Goal: Complete application form

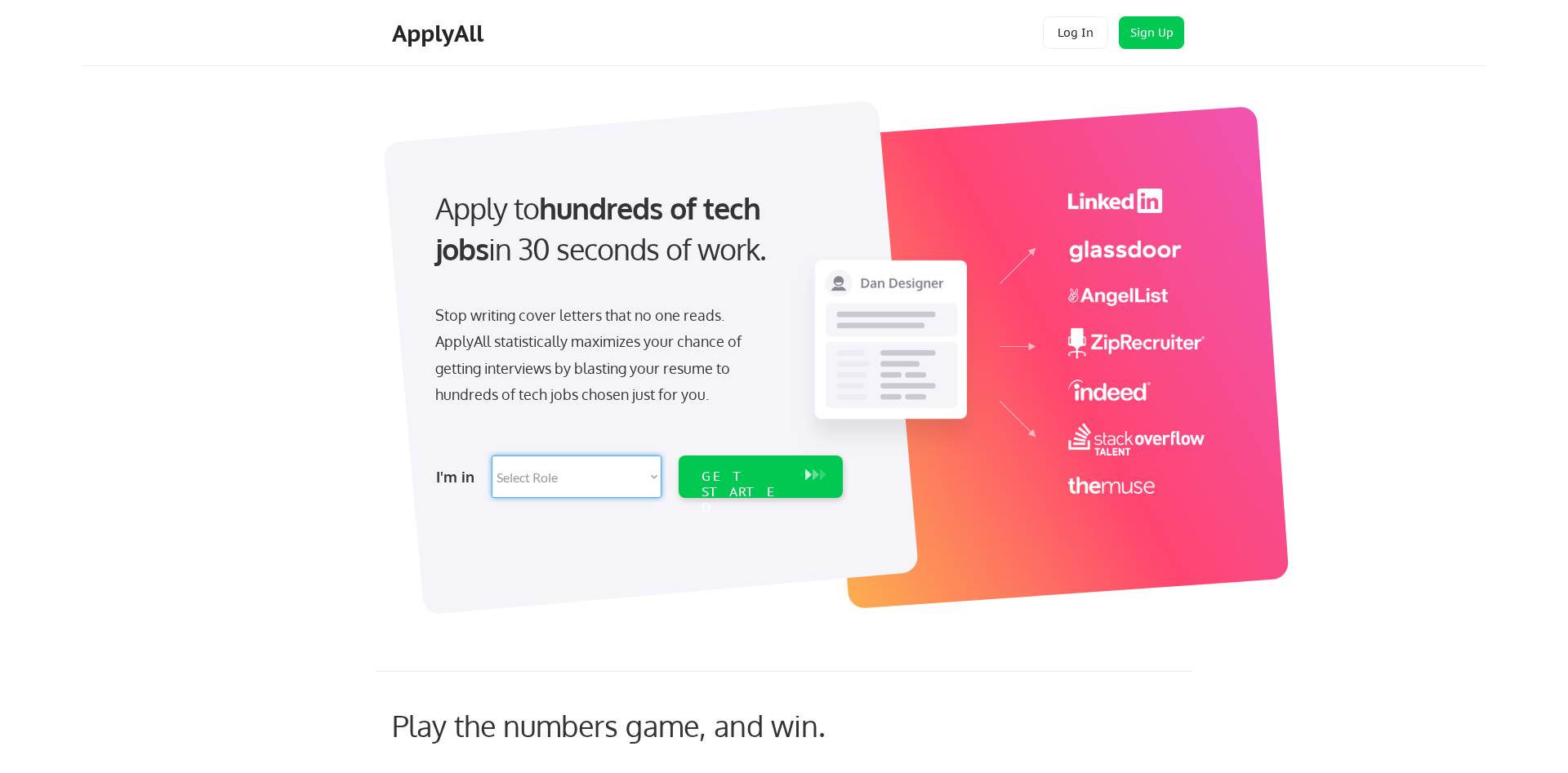
click at [491, 456] on select "Select Role Software Engineering Product Management Customer Success Sales UI/U…" at bounding box center [576, 477] width 170 height 43
select select ""tech_finance_biz_ops_cos""
click option "Tech Finance/Ops/Strategy" at bounding box center [0, 0] width 0 height 0
select select ""tech_finance_biz_ops_cos""
click at [733, 479] on div "GET STARTED" at bounding box center [745, 492] width 87 height 47
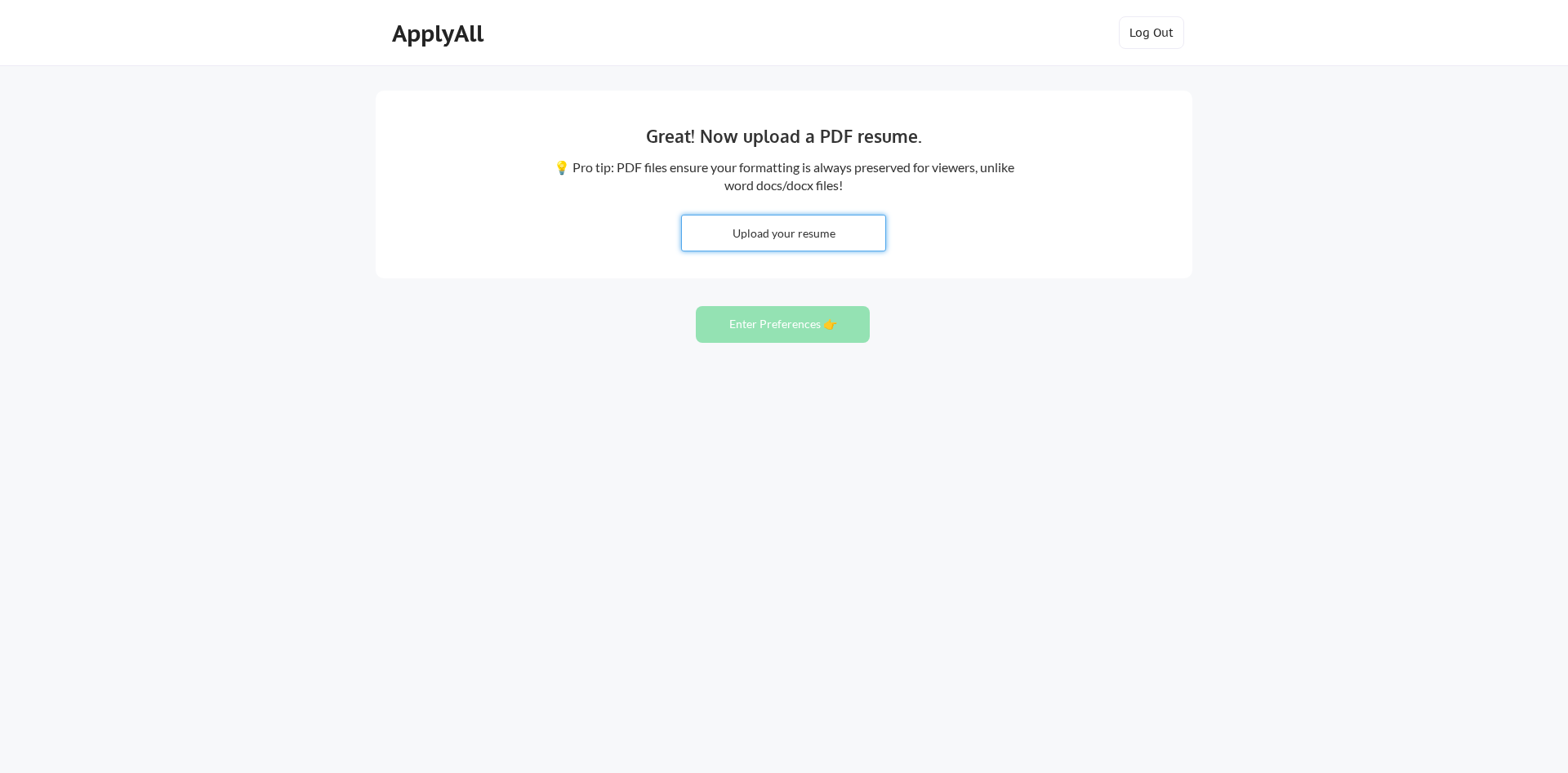
click at [732, 237] on input "file" at bounding box center [784, 234] width 203 height 36
type input "C:\fakepath\Kevin Berman Resume.docx"
click at [791, 227] on input "file" at bounding box center [784, 234] width 203 height 36
type input "C:\fakepath\Kevin Berman Resume.pdf"
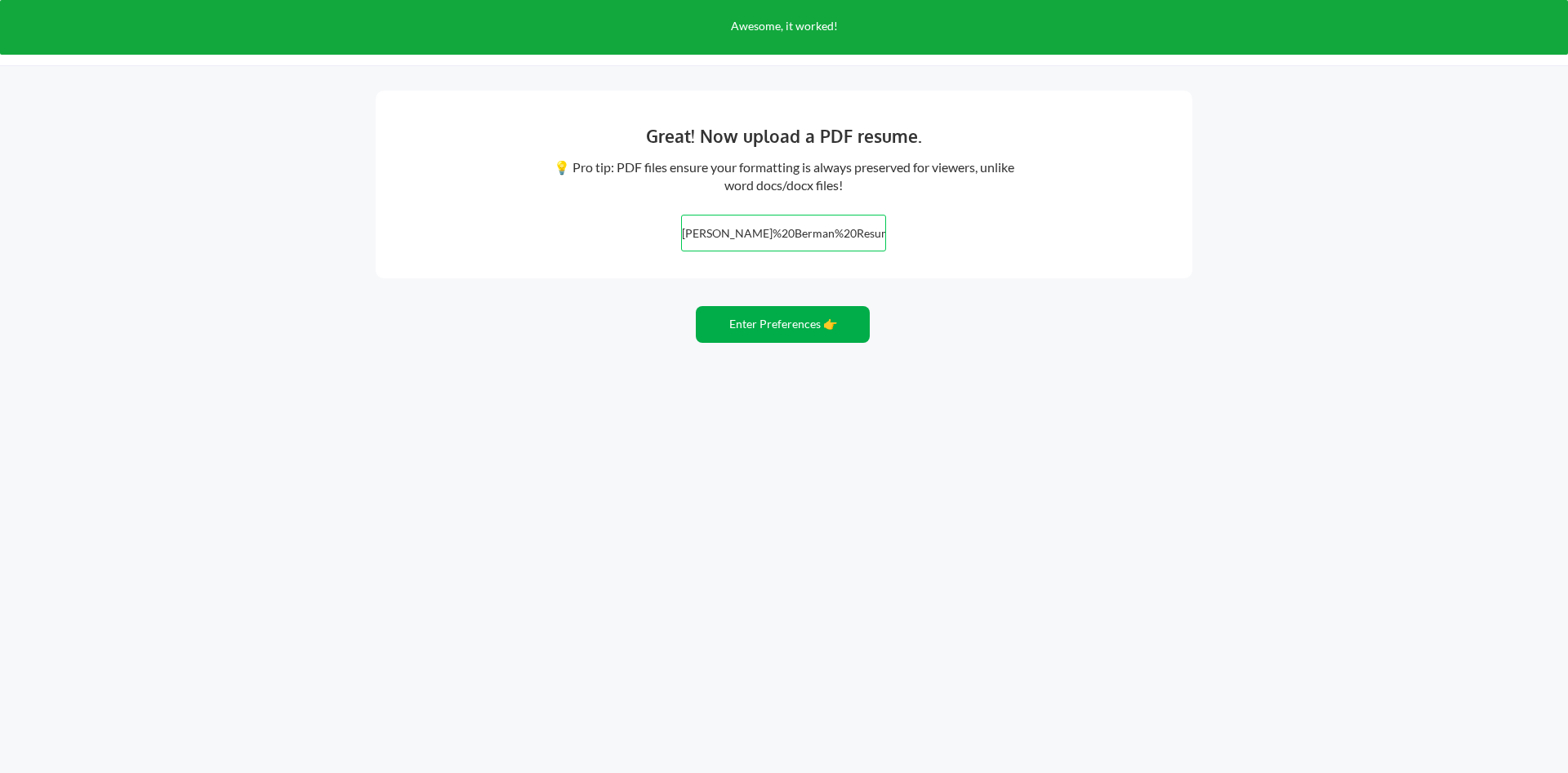
click at [763, 323] on button "Enter Preferences 👉" at bounding box center [783, 324] width 174 height 36
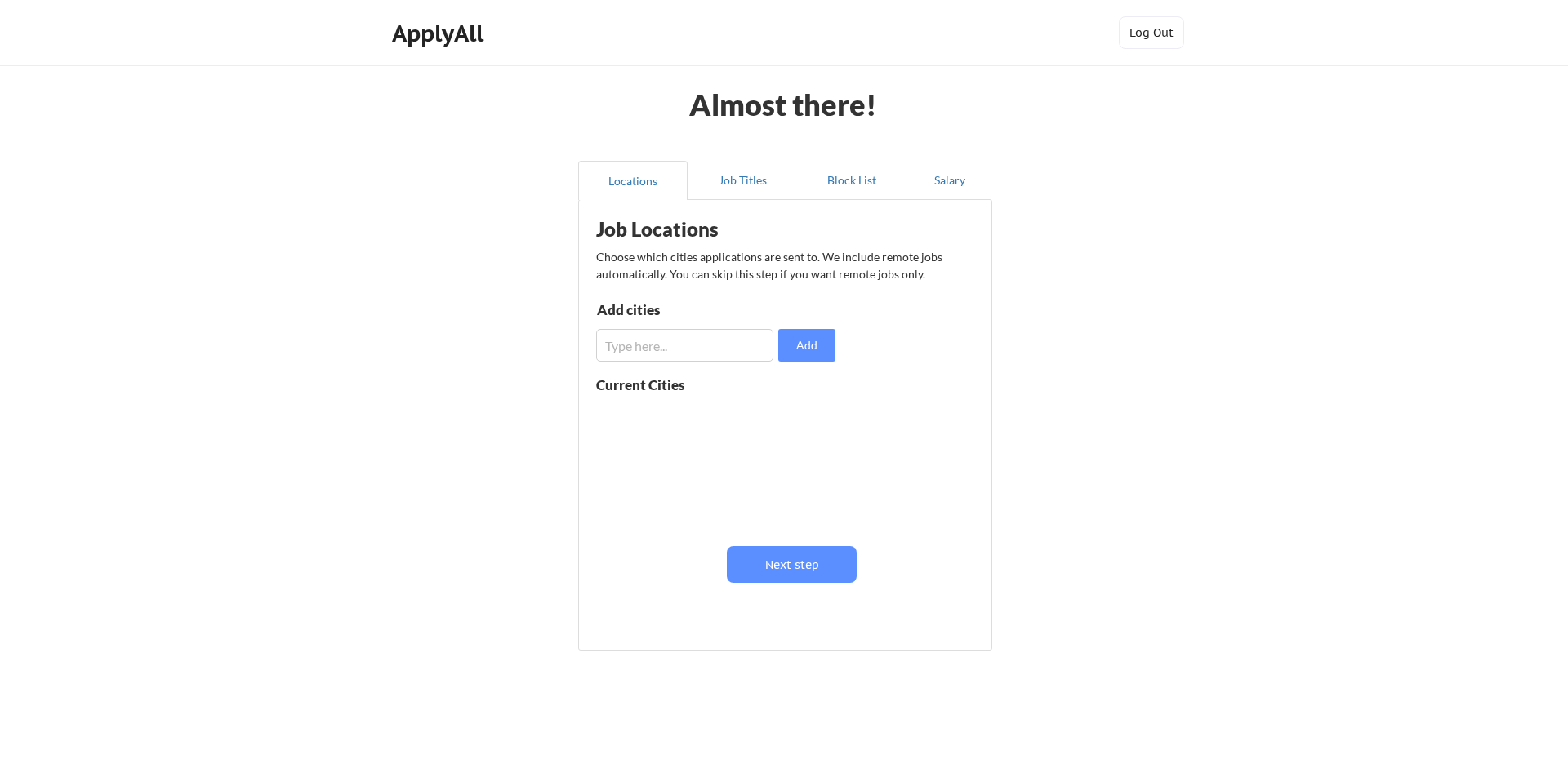
click at [641, 348] on input "input" at bounding box center [684, 345] width 177 height 33
type input "San Antonio"
click at [808, 344] on button "Add" at bounding box center [807, 345] width 57 height 33
click at [663, 348] on input "input" at bounding box center [684, 345] width 177 height 33
type input "Detroit"
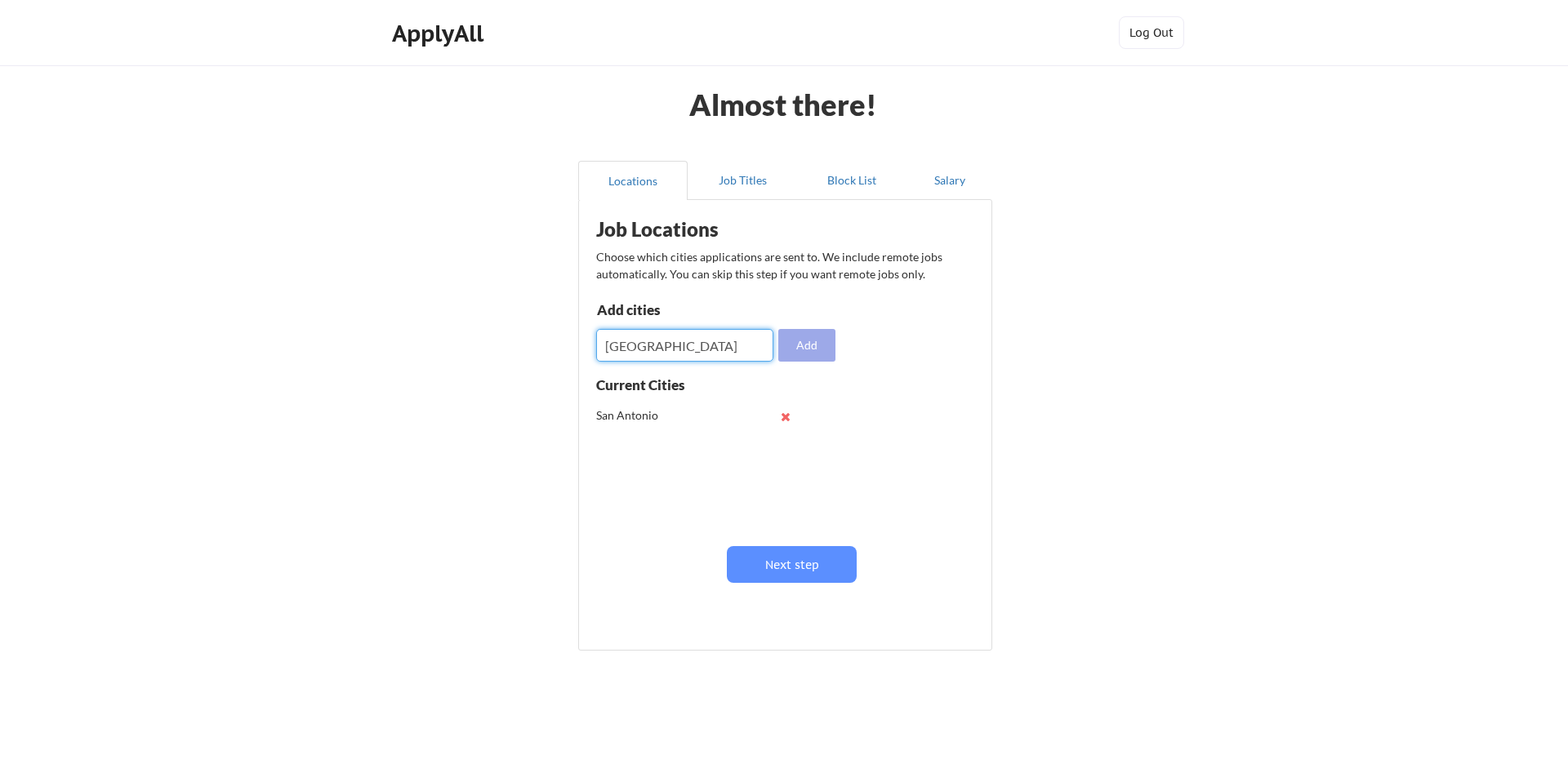
click at [803, 341] on button "Add" at bounding box center [807, 345] width 57 height 33
click at [641, 348] on input "input" at bounding box center [684, 345] width 177 height 33
type input "Ann Arbor"
click at [814, 339] on button "Add" at bounding box center [807, 345] width 57 height 33
click at [625, 346] on input "input" at bounding box center [684, 345] width 177 height 33
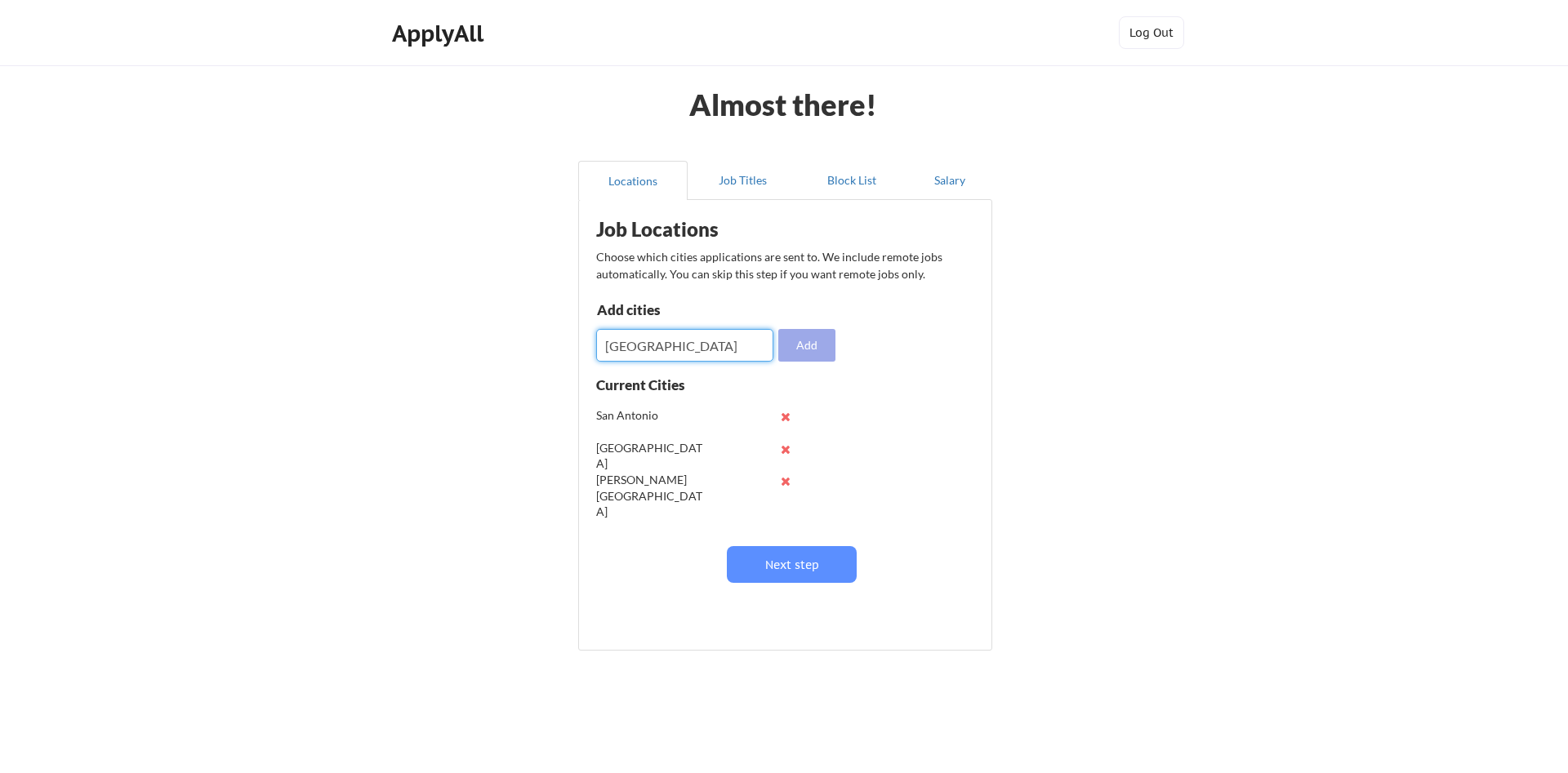
type input "nashville"
click at [796, 341] on button "Add" at bounding box center [807, 345] width 57 height 33
click at [662, 347] on input "input" at bounding box center [684, 345] width 177 height 33
type input "Austin"
click at [814, 344] on button "Add" at bounding box center [807, 345] width 57 height 33
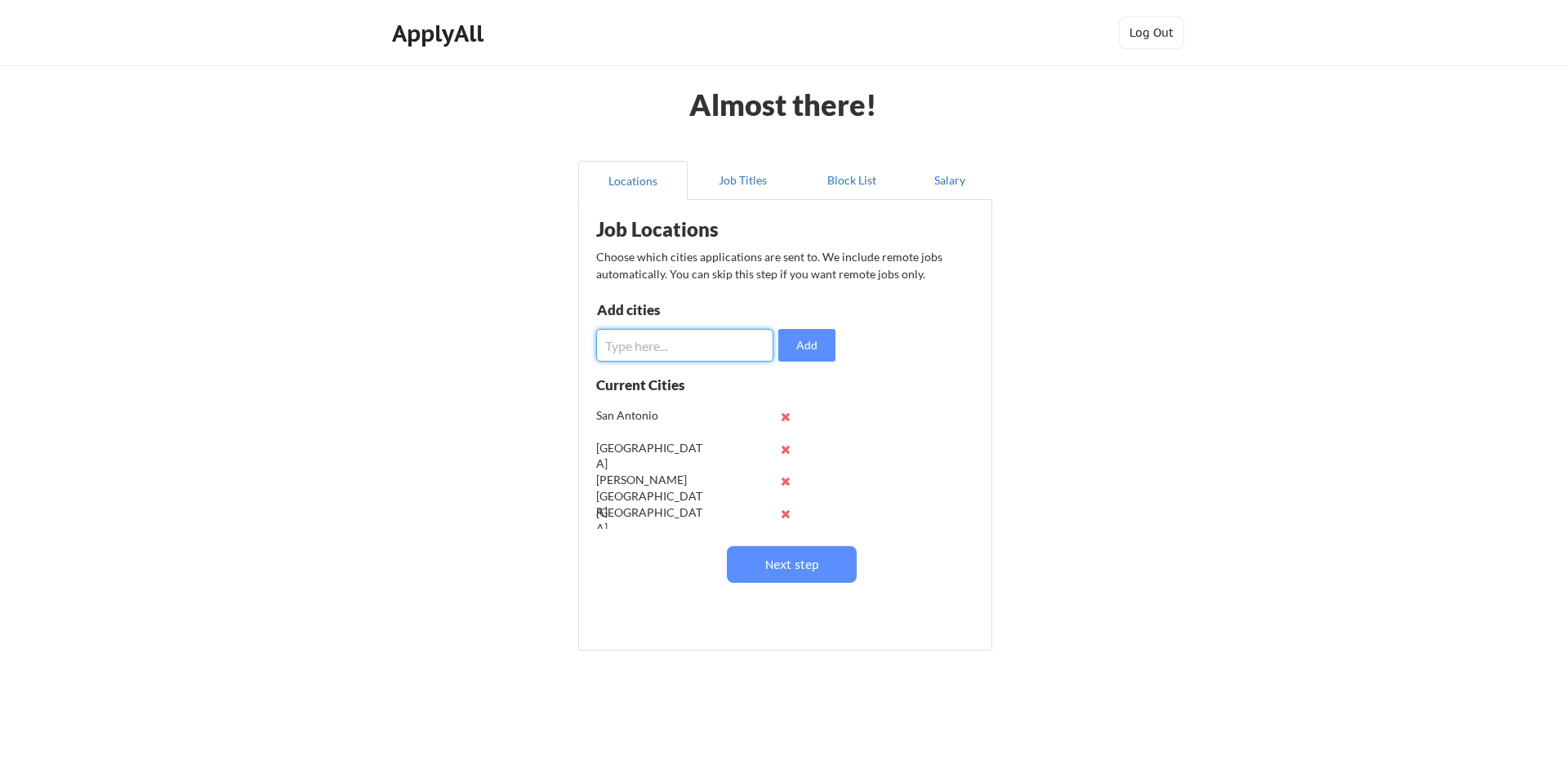
click at [622, 340] on input "input" at bounding box center [684, 345] width 177 height 33
type input "West Palm Beach"
click at [810, 342] on button "Add" at bounding box center [807, 345] width 57 height 33
click at [782, 561] on button "Next step" at bounding box center [792, 564] width 130 height 36
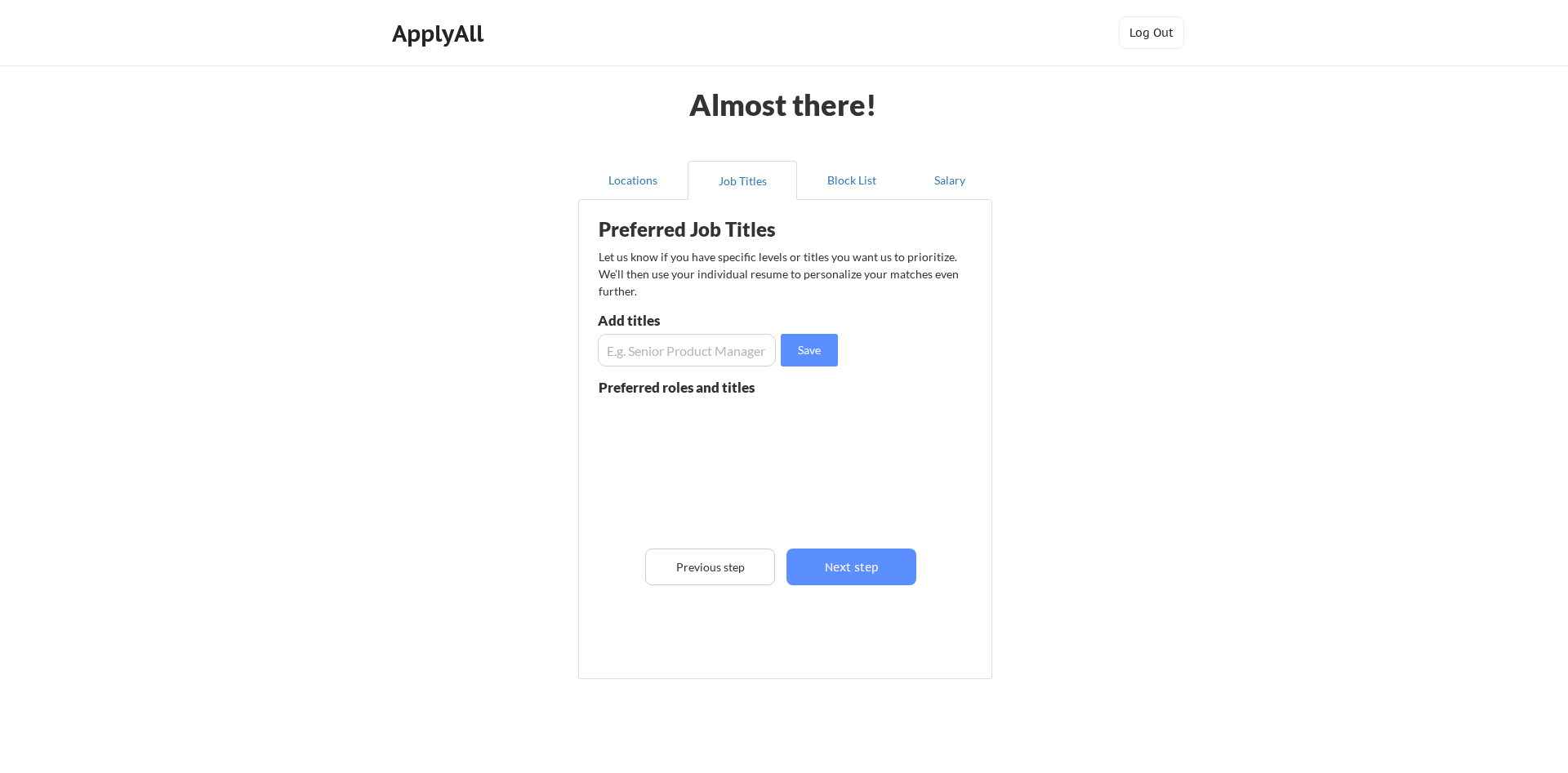
click at [629, 356] on input "input" at bounding box center [687, 350] width 178 height 33
type input "Chief Information Officer"
click at [805, 351] on button "Save" at bounding box center [809, 350] width 57 height 33
click at [649, 347] on input "input" at bounding box center [687, 350] width 178 height 33
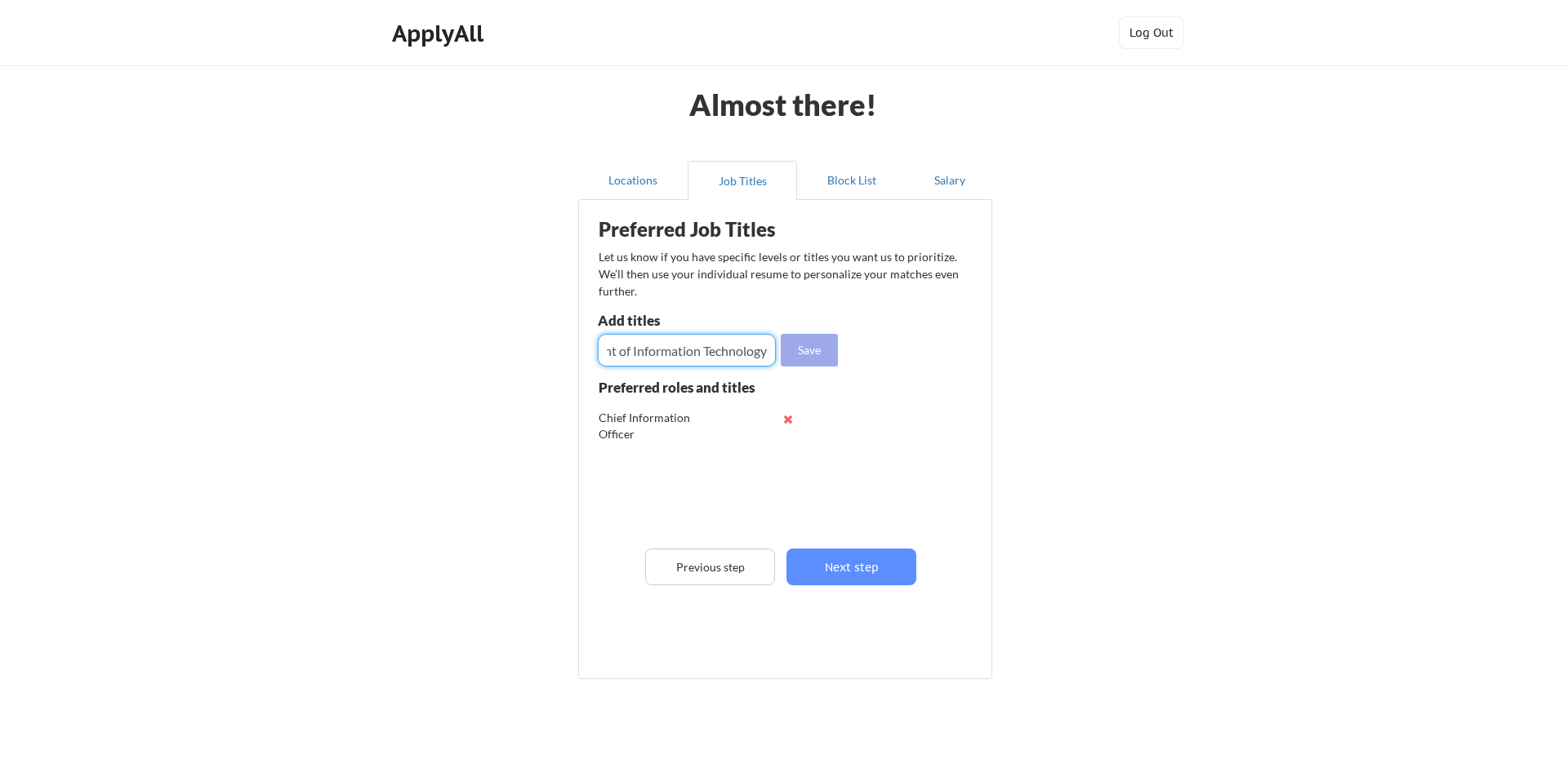
type input "Vice President of Information Technology"
click at [800, 353] on button "Save" at bounding box center [809, 350] width 57 height 33
click at [609, 346] on input "input" at bounding box center [687, 350] width 178 height 33
type input "IT Finance"
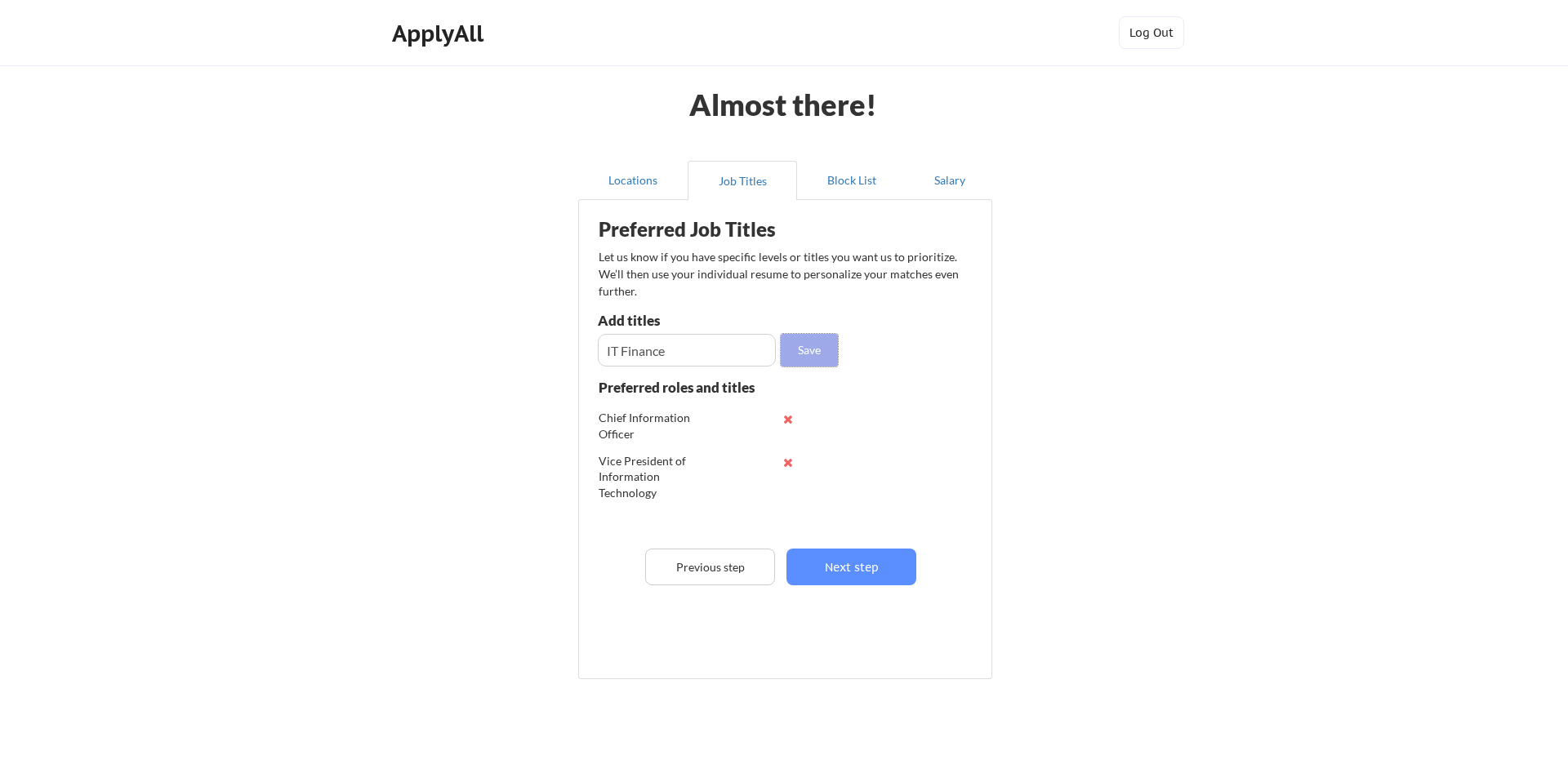
click at [814, 348] on button "Save" at bounding box center [809, 350] width 57 height 33
click at [856, 564] on button "Next step" at bounding box center [851, 567] width 130 height 36
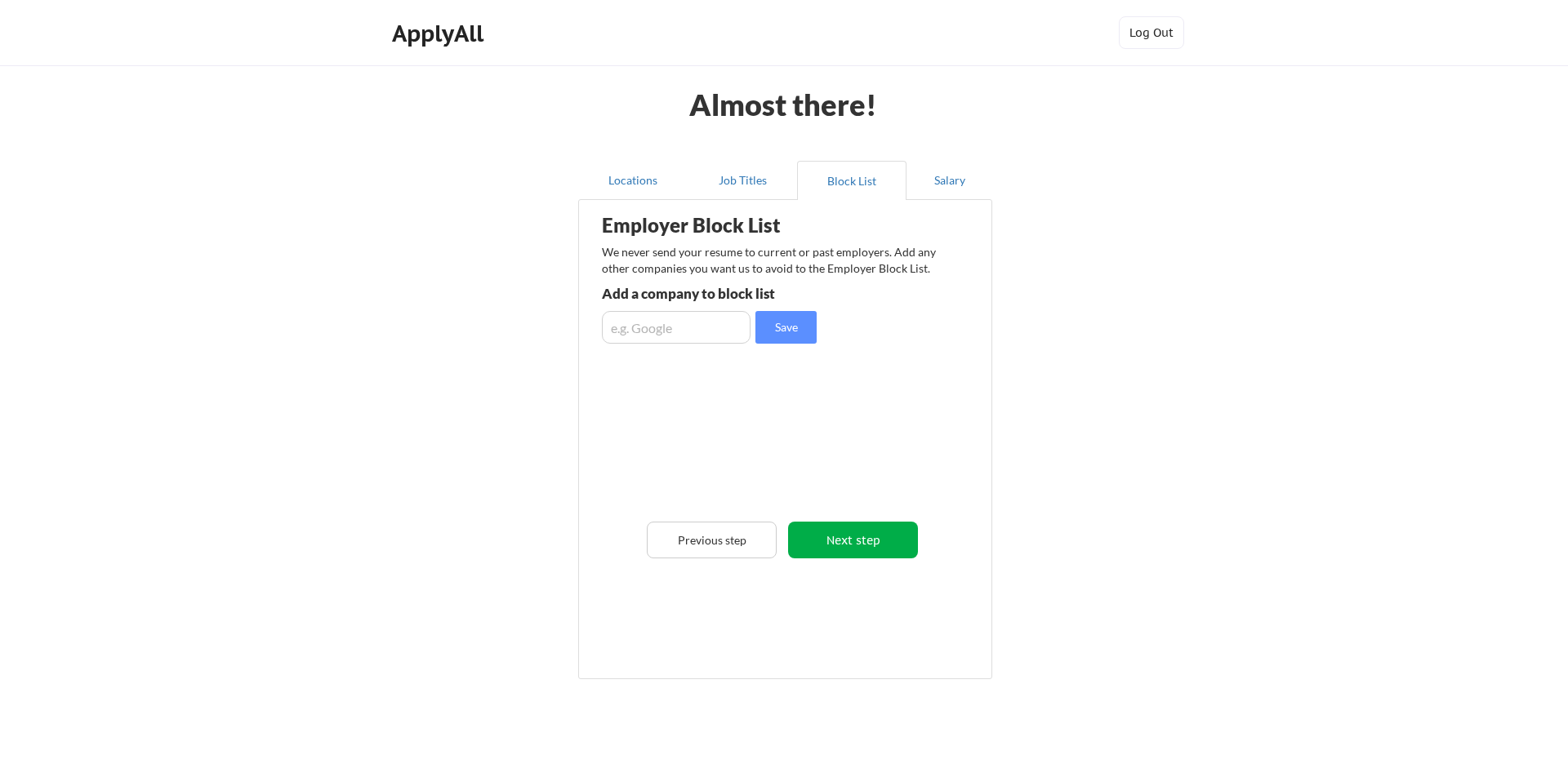
click at [848, 539] on button "Next step" at bounding box center [853, 539] width 130 height 36
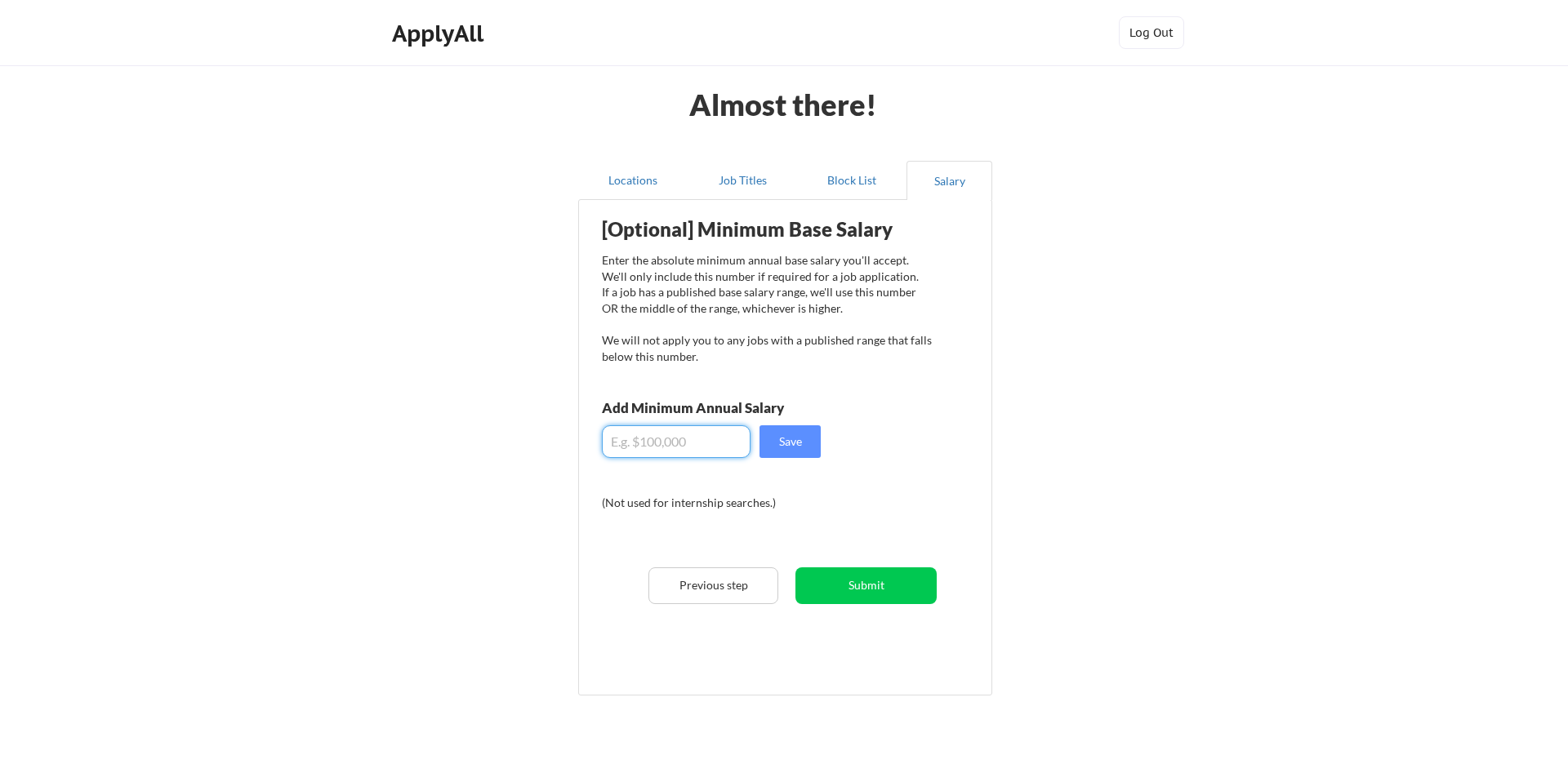
click at [655, 441] on input "input" at bounding box center [675, 442] width 148 height 33
type input "$175,000"
click at [795, 439] on button "Save" at bounding box center [790, 442] width 61 height 33
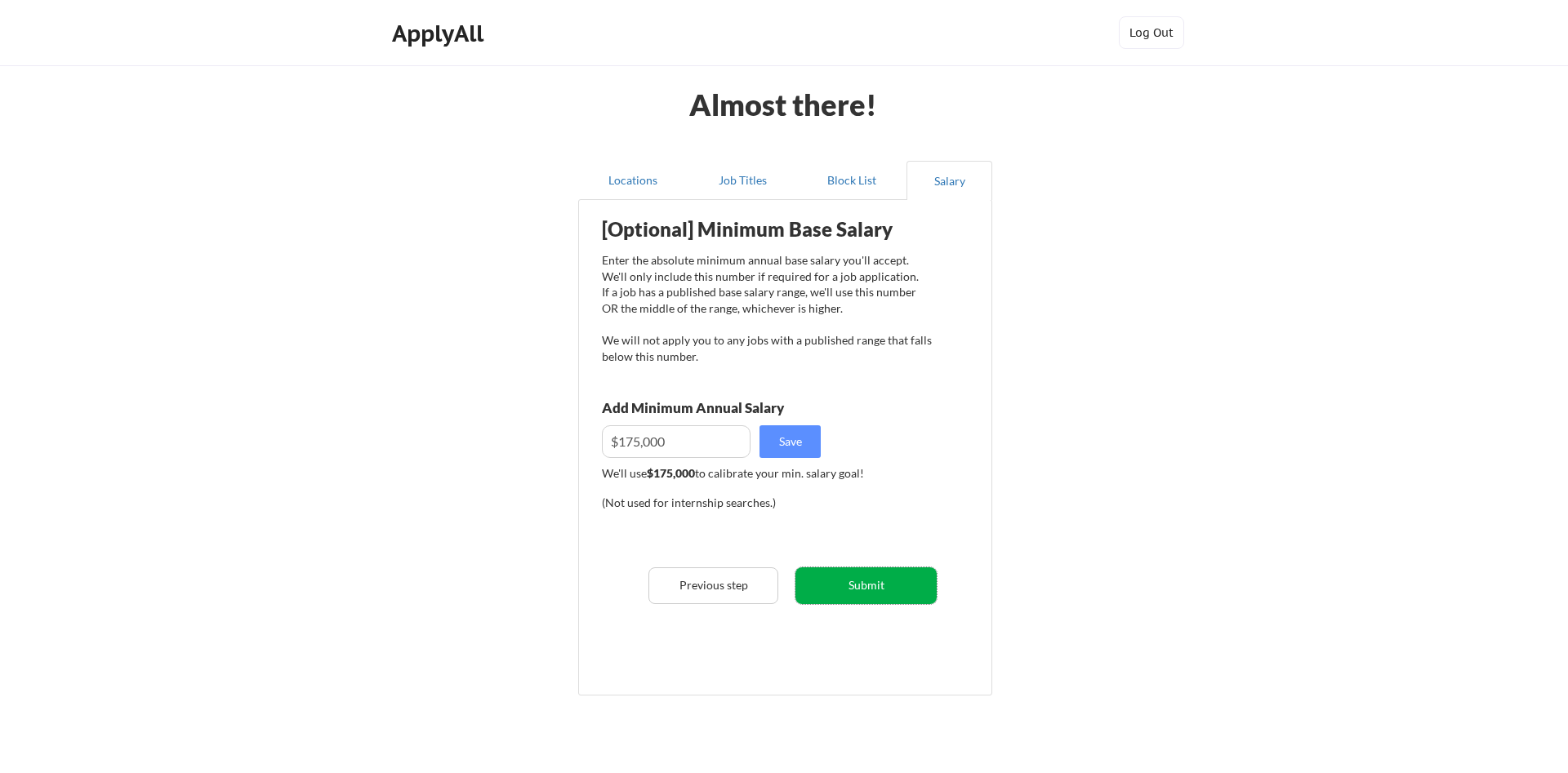
click at [855, 583] on button "Submit" at bounding box center [865, 586] width 141 height 36
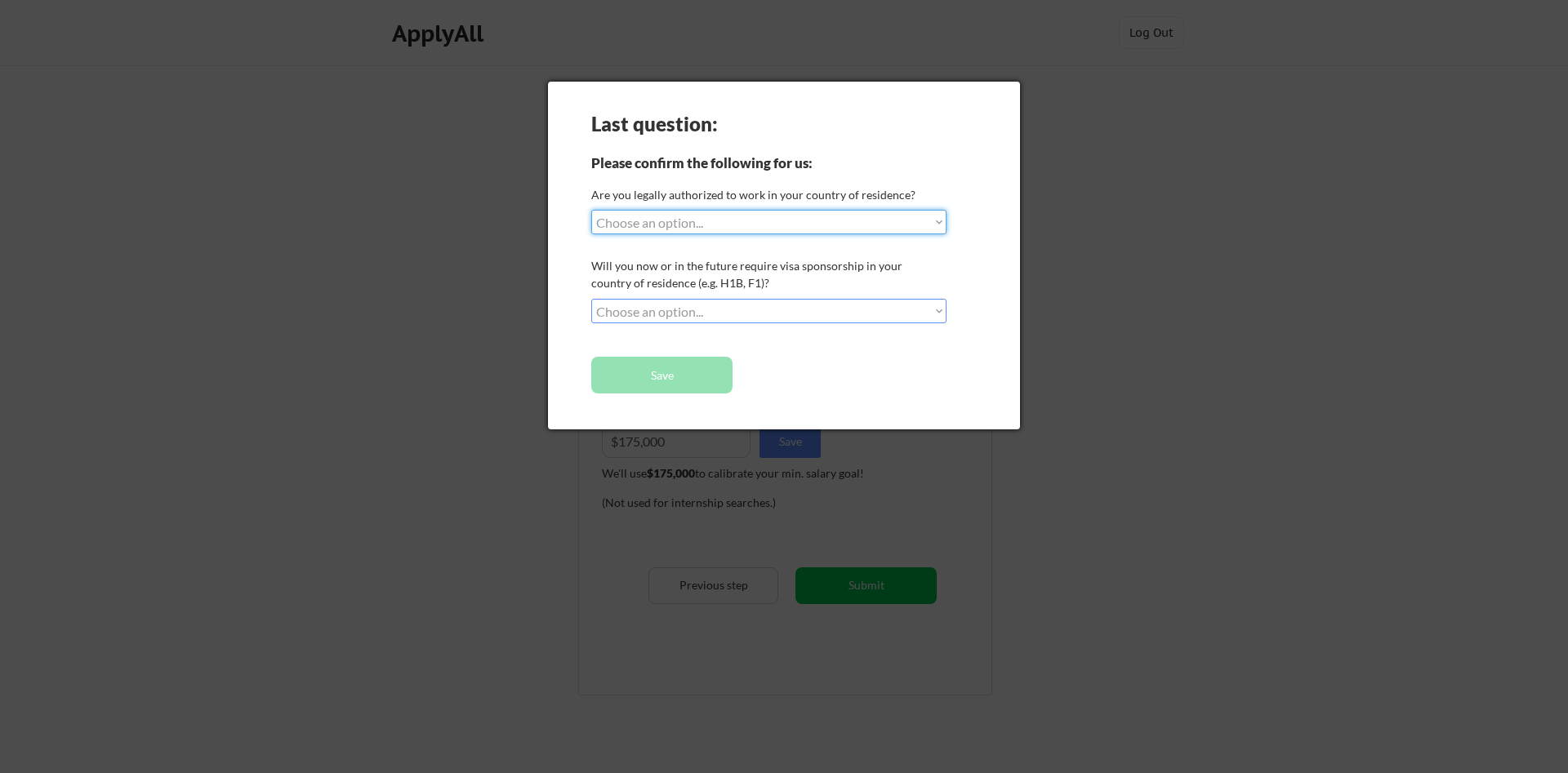
click at [592, 210] on select "Choose an option... Yes, I am a US Citizen Yes, I am a Canadian Citizen Yes, I …" at bounding box center [769, 222] width 355 height 25
select select ""yes__i_am_a_us_citizen""
click option "Yes, I am a US Citizen" at bounding box center [0, 0] width 0 height 0
click at [592, 299] on select "Choose an option... No, I will not need sponsorship Yes, I will need sponsorship" at bounding box center [769, 311] width 355 height 25
select select ""no__i_will_not_need_sponsorship""
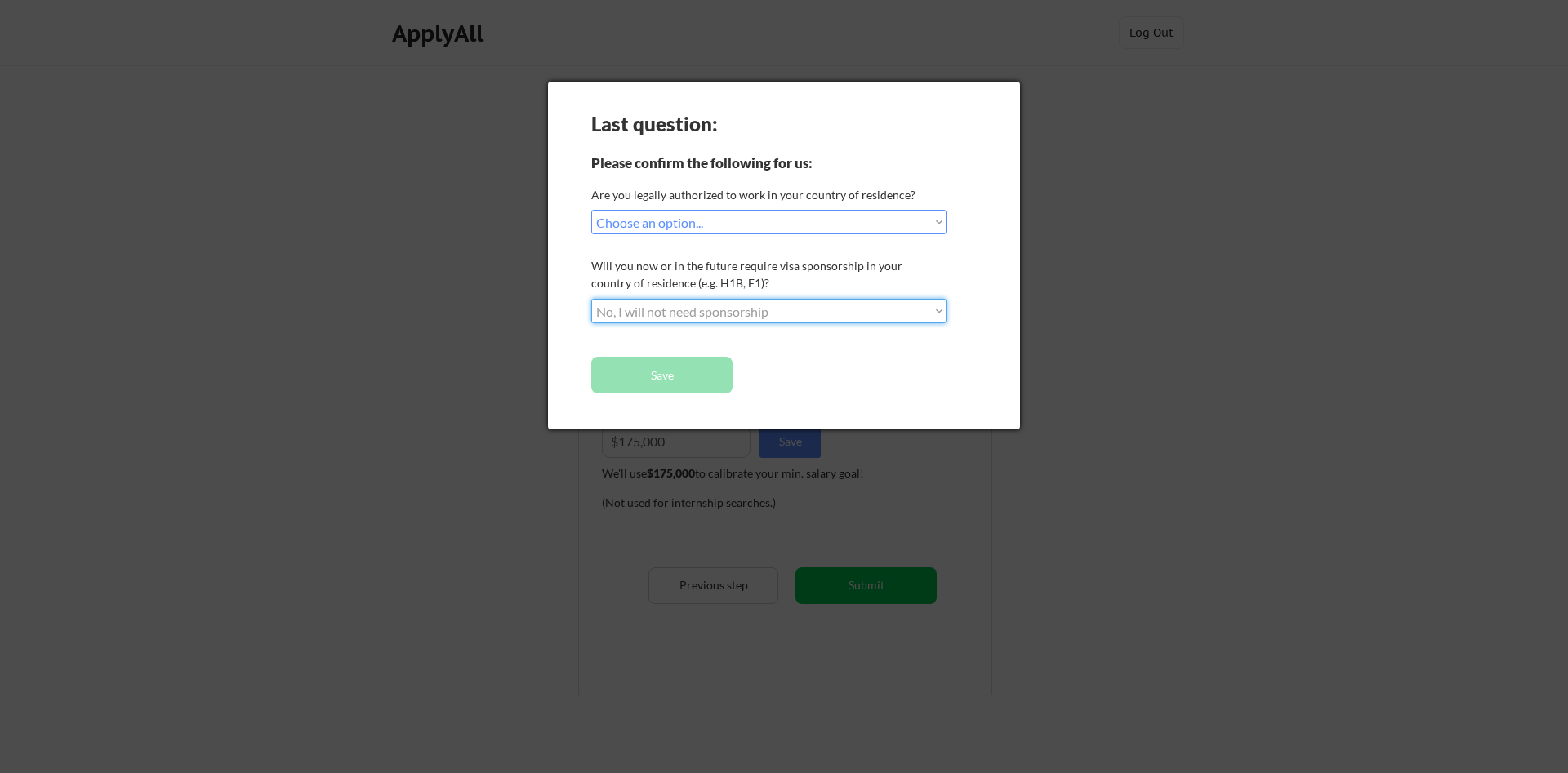
click option "No, I will not need sponsorship" at bounding box center [0, 0] width 0 height 0
click at [664, 371] on button "Save" at bounding box center [662, 375] width 141 height 36
